Goal: Information Seeking & Learning: Find contact information

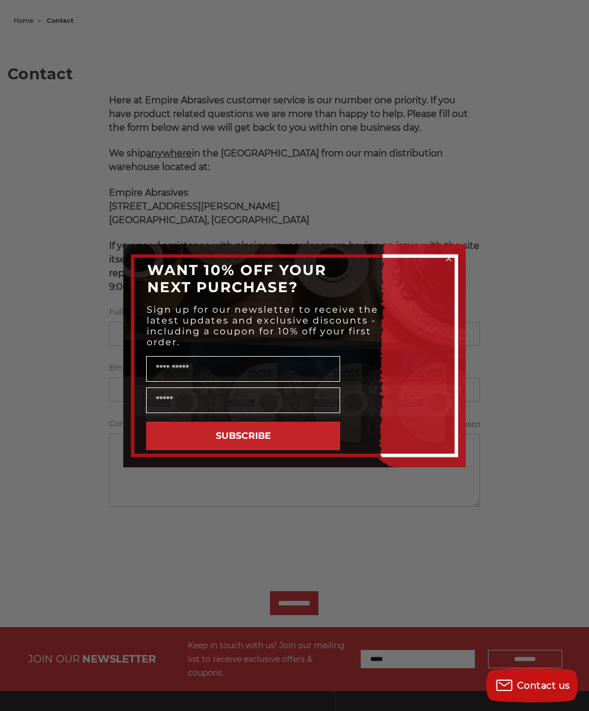
click at [452, 264] on circle "Close dialog" at bounding box center [449, 258] width 11 height 11
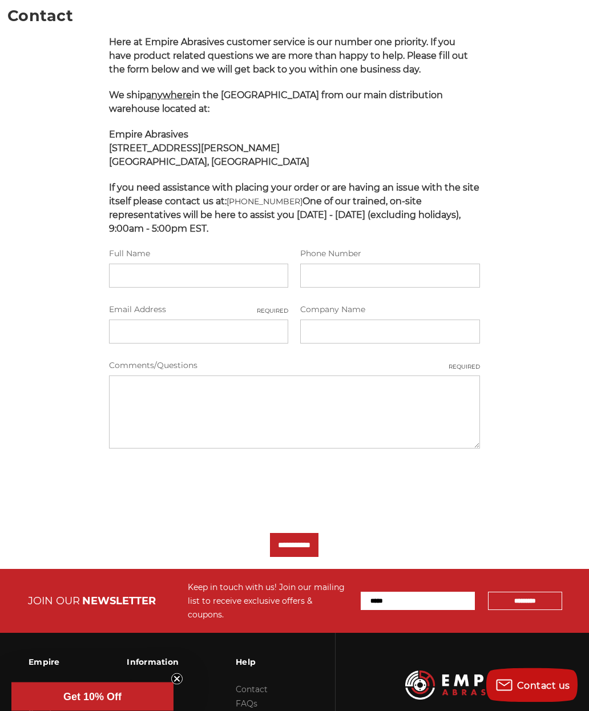
scroll to position [235, 0]
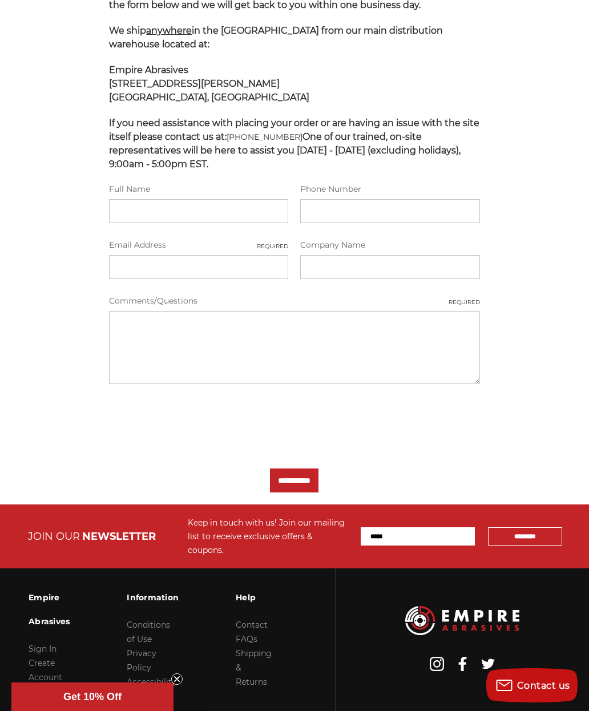
click at [57, 687] on link "About Us" at bounding box center [47, 692] width 37 height 10
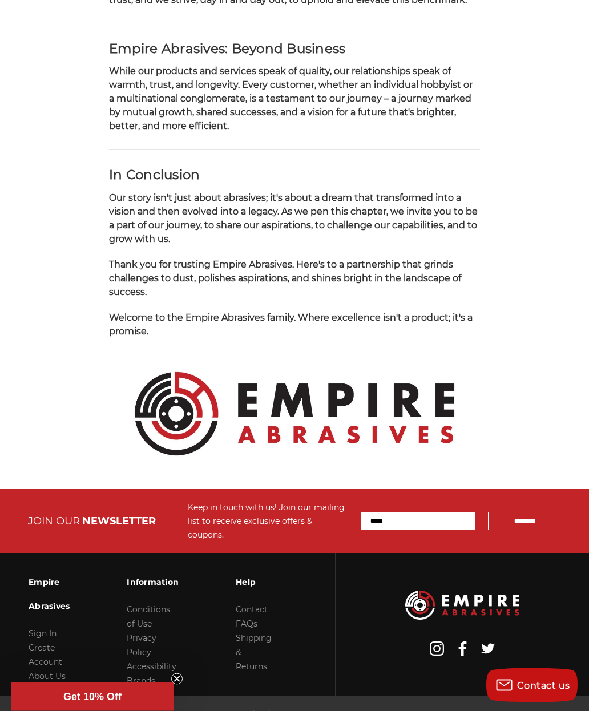
scroll to position [1162, 0]
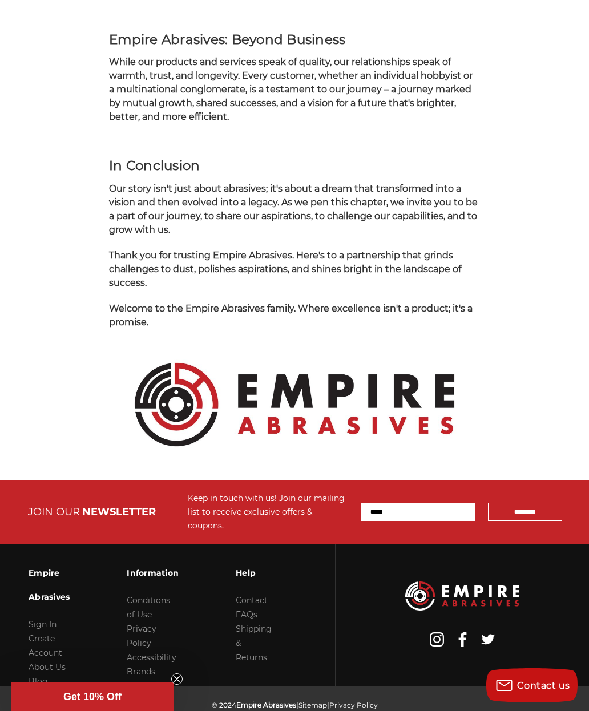
click at [51, 672] on link "About Us" at bounding box center [47, 667] width 37 height 10
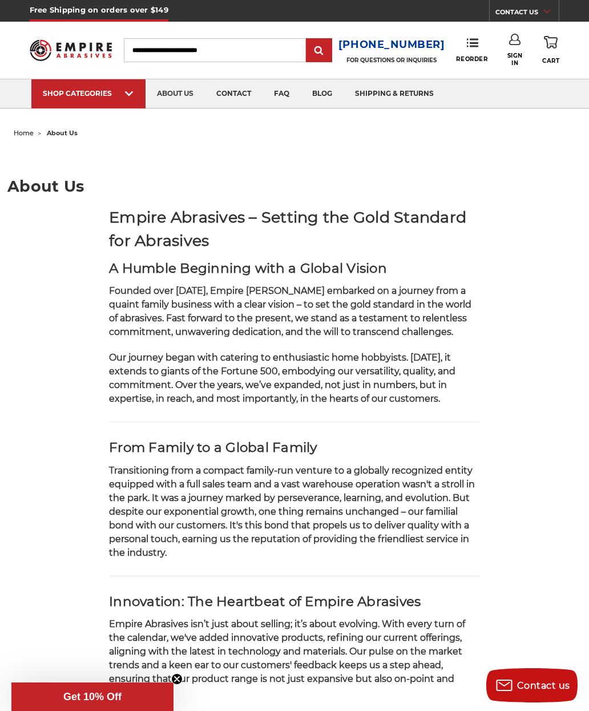
click at [283, 102] on link "faq" at bounding box center [282, 93] width 38 height 29
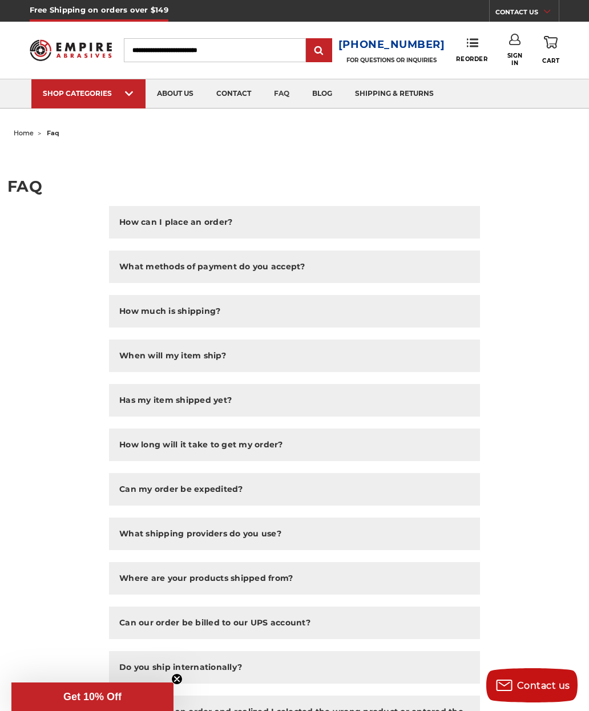
click at [236, 98] on link "contact" at bounding box center [234, 93] width 58 height 29
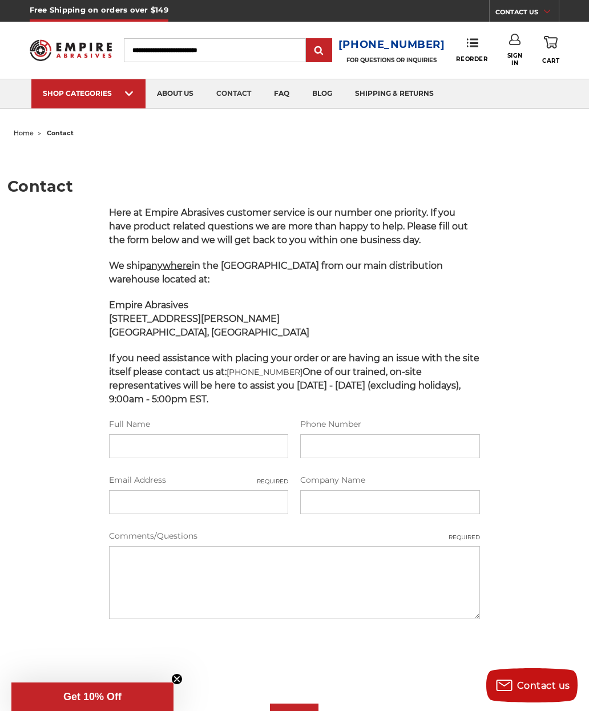
click at [365, 1] on div "Free Shipping on orders over $149 CONTACT US [DATE] - [DATE] (excluding holiday…" at bounding box center [295, 11] width 530 height 22
